Goal: Task Accomplishment & Management: Complete application form

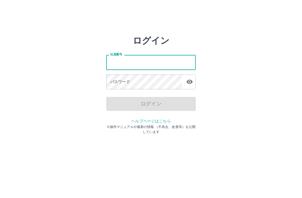
click at [82, 77] on div "ログイン 社員番号 社員番号 パスワード パスワード ログイン ヘルプページはこちら ※操作マニュアルや最新の情報 （不具合、改善等）を公開しています" at bounding box center [151, 79] width 302 height 89
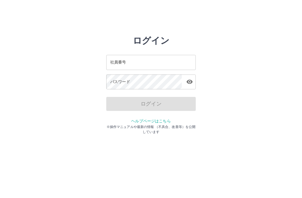
click at [114, 63] on div "社員番号 社員番号" at bounding box center [150, 62] width 89 height 15
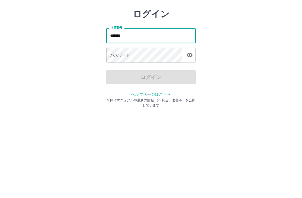
type input "*******"
click at [115, 74] on div "パスワード パスワード" at bounding box center [150, 82] width 89 height 16
click at [110, 74] on div "パスワード パスワード" at bounding box center [150, 82] width 89 height 16
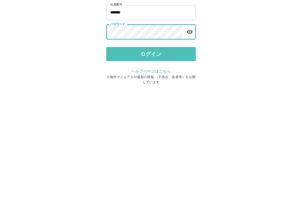
click at [161, 97] on button "ログイン" at bounding box center [150, 104] width 89 height 14
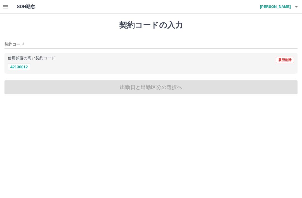
click at [20, 67] on button "42136012" at bounding box center [19, 66] width 22 height 7
type input "********"
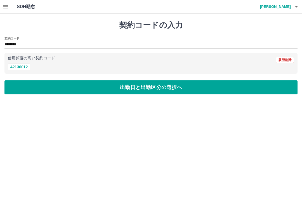
click at [144, 86] on button "出勤日と出勤区分の選択へ" at bounding box center [150, 87] width 293 height 14
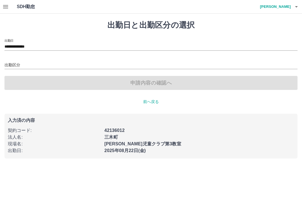
click at [135, 85] on div "申請内容の確認へ" at bounding box center [150, 83] width 293 height 14
click at [14, 67] on input "出勤区分" at bounding box center [150, 65] width 293 height 7
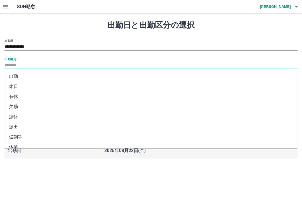
click at [11, 72] on li "出勤" at bounding box center [150, 76] width 293 height 10
type input "**"
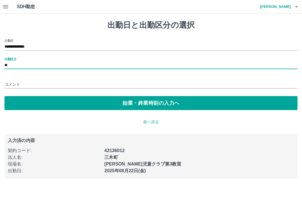
click at [136, 102] on button "始業・終業時刻の入力へ" at bounding box center [150, 103] width 293 height 14
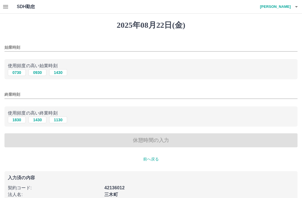
click at [35, 44] on input "始業時刻" at bounding box center [150, 47] width 293 height 8
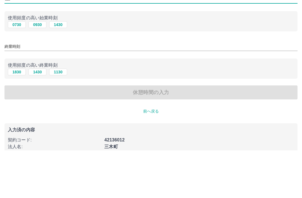
type input "****"
click at [18, 116] on button "1830" at bounding box center [17, 119] width 18 height 7
type input "****"
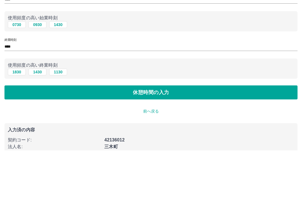
scroll to position [14, 0]
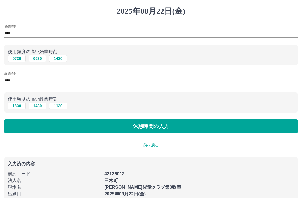
click at [134, 127] on button "休憩時間の入力" at bounding box center [150, 126] width 293 height 14
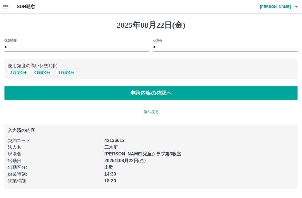
click at [42, 72] on button "0 時間 0 分" at bounding box center [42, 72] width 21 height 7
click at [150, 92] on button "申請内容の確認へ" at bounding box center [150, 93] width 293 height 14
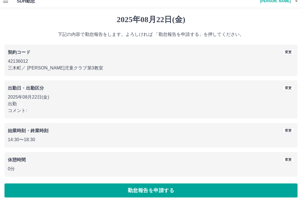
scroll to position [11, 0]
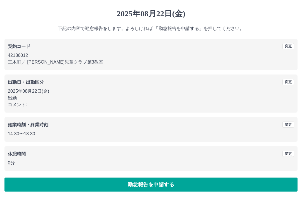
click at [149, 186] on button "勤怠報告を申請する" at bounding box center [150, 184] width 293 height 14
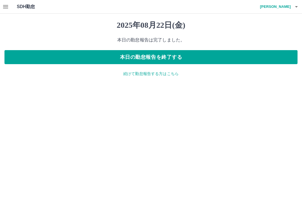
click at [162, 54] on button "本日の勤怠報告を終了する" at bounding box center [150, 57] width 293 height 14
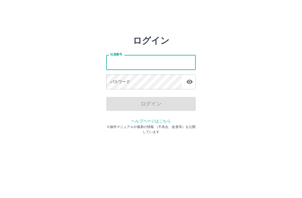
click at [232, 69] on div "ログイン 社員番号 社員番号 パスワード パスワード ログイン ヘルプページはこちら ※操作マニュアルや最新の情報 （不具合、改善等）を公開しています" at bounding box center [151, 79] width 302 height 89
